Goal: Navigation & Orientation: Find specific page/section

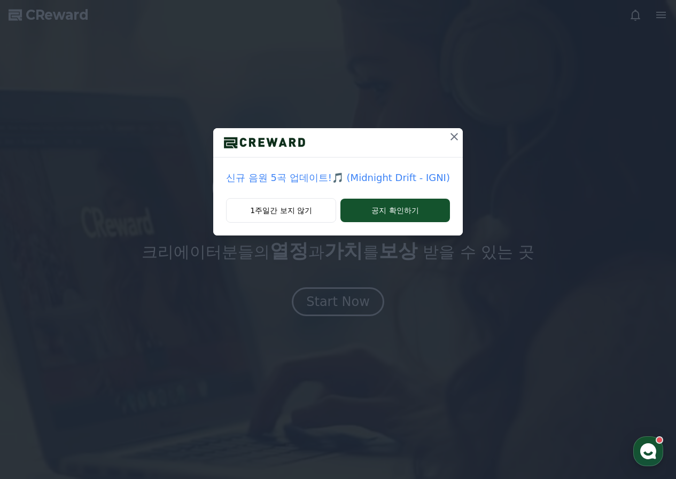
click at [449, 137] on icon at bounding box center [454, 136] width 13 height 13
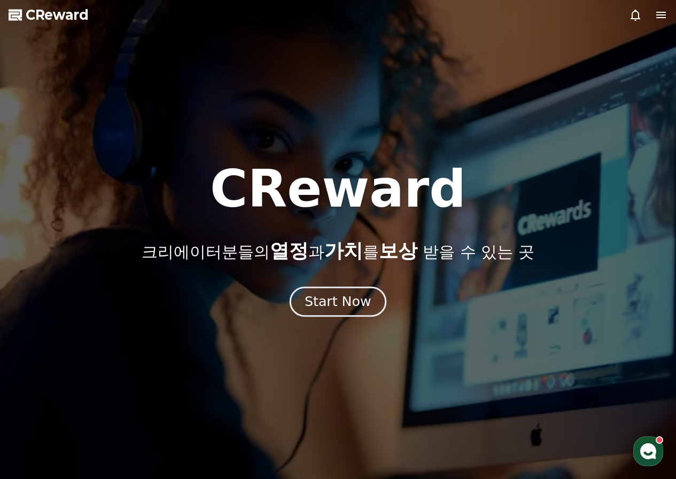
click at [349, 298] on div "Start Now" at bounding box center [337, 302] width 66 height 18
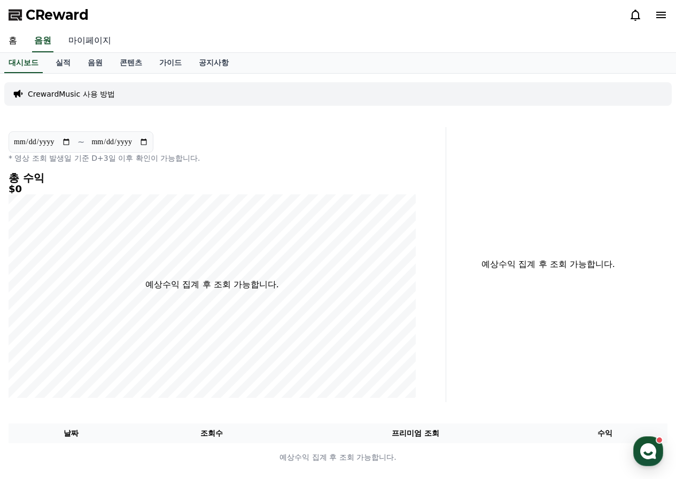
click at [76, 43] on link "마이페이지" at bounding box center [90, 41] width 60 height 22
select select "**********"
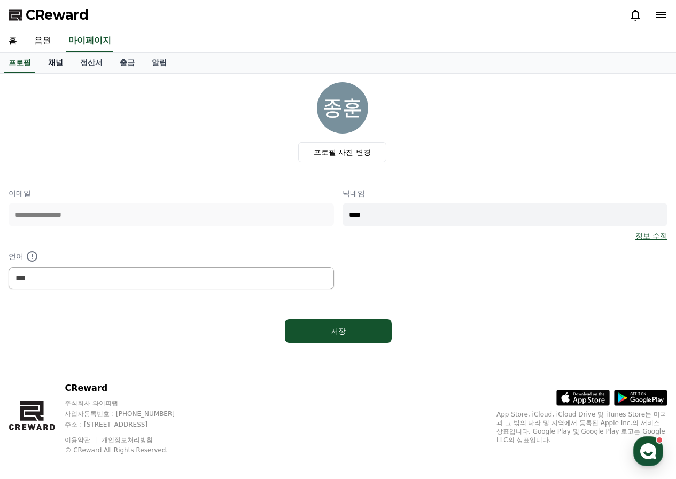
click at [61, 64] on link "채널" at bounding box center [56, 63] width 32 height 20
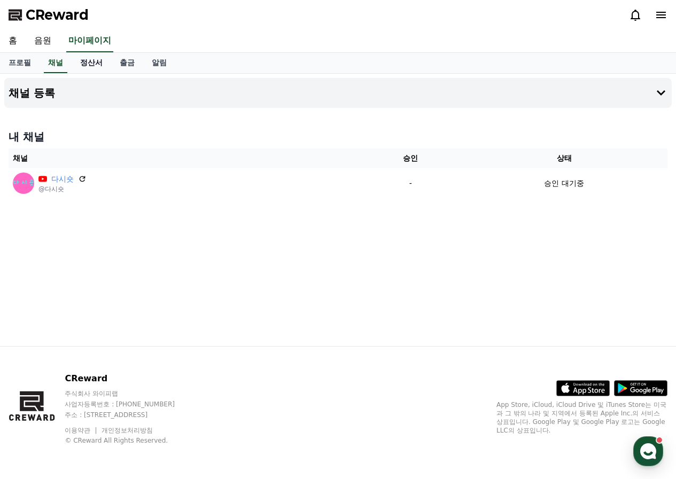
click at [103, 62] on link "정산서" at bounding box center [92, 63] width 40 height 20
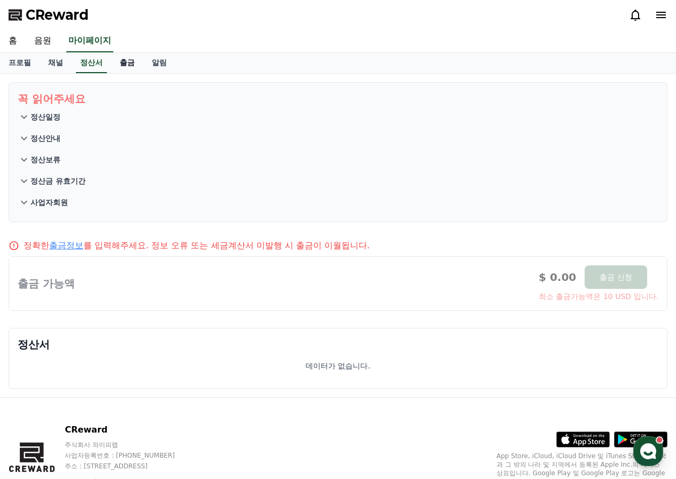
click at [124, 62] on link "출금" at bounding box center [127, 63] width 32 height 20
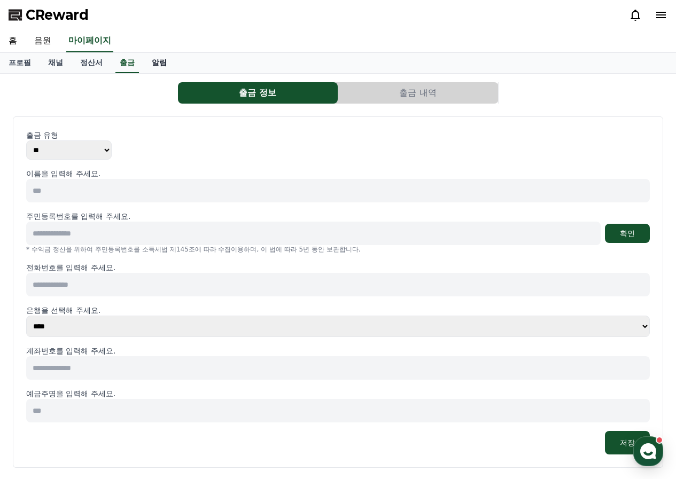
click at [164, 60] on link "알림" at bounding box center [159, 63] width 32 height 20
